Goal: Information Seeking & Learning: Learn about a topic

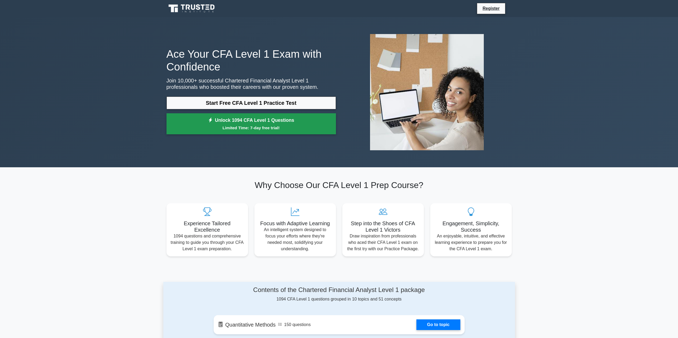
click at [262, 124] on link "Unlock 1094 CFA Level 1 Questions Limited Time: 7-day free trial!" at bounding box center [250, 123] width 169 height 21
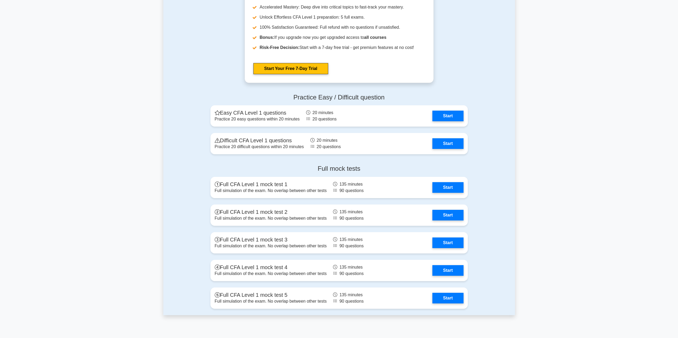
scroll to position [612, 0]
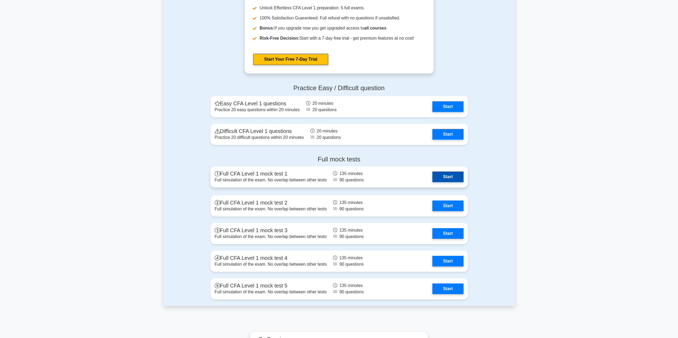
click at [449, 177] on link "Start" at bounding box center [447, 177] width 31 height 11
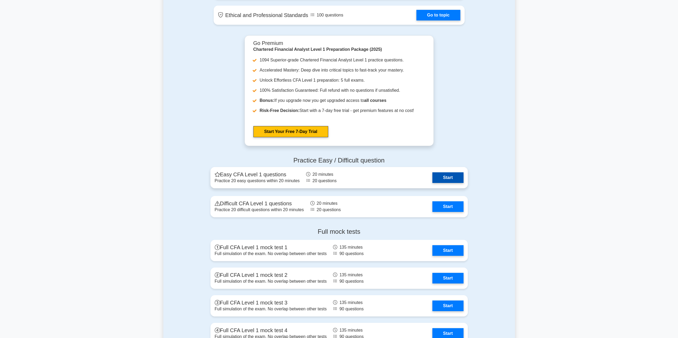
scroll to position [559, 0]
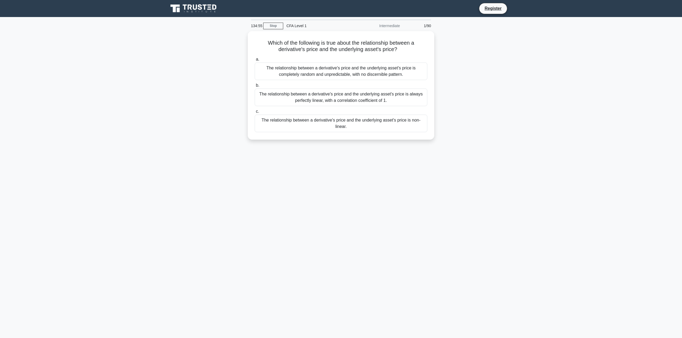
drag, startPoint x: 239, startPoint y: 108, endPoint x: 243, endPoint y: 108, distance: 3.2
